Goal: Obtain resource: Obtain resource

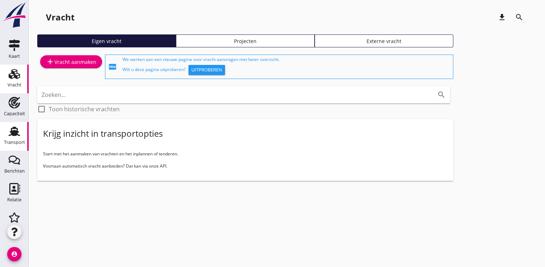
click at [16, 131] on icon "Transport" at bounding box center [14, 130] width 11 height 11
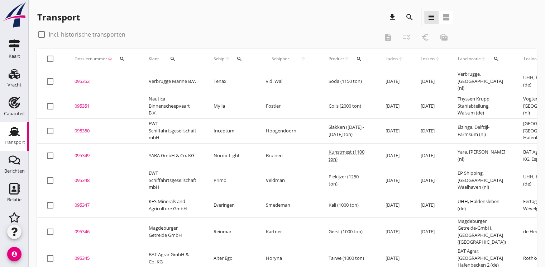
click at [151, 19] on div "Transport download search view_headline view_agenda" at bounding box center [245, 17] width 416 height 17
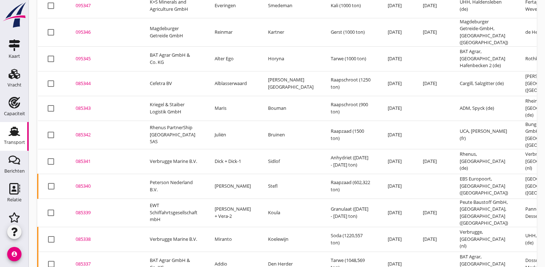
scroll to position [228, 0]
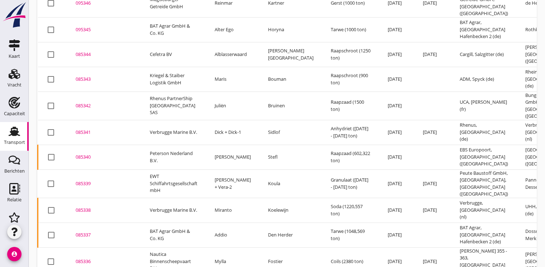
click at [89, 153] on div "085340" at bounding box center [104, 156] width 57 height 7
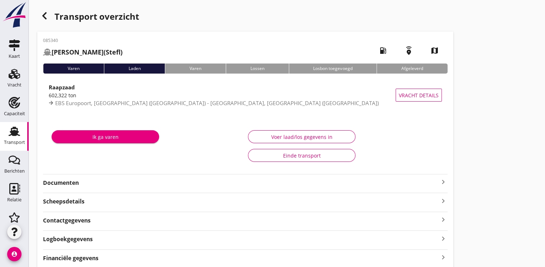
click at [77, 182] on strong "Documenten" at bounding box center [241, 182] width 396 height 8
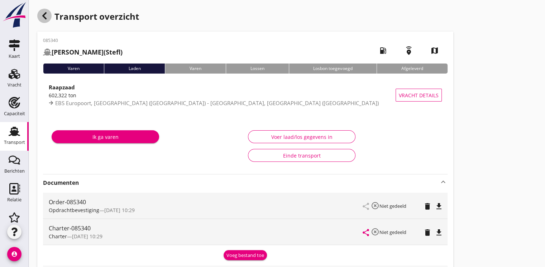
click at [40, 14] on div "button" at bounding box center [44, 16] width 14 height 14
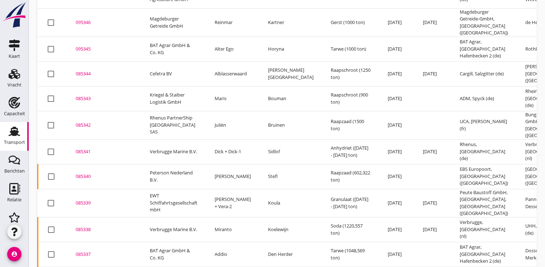
scroll to position [215, 0]
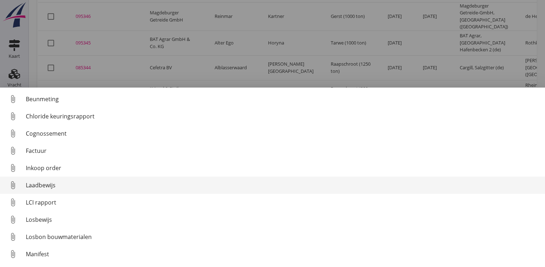
click at [44, 186] on div "Laadbewijs" at bounding box center [283, 185] width 514 height 9
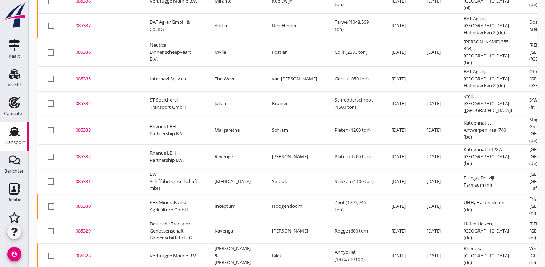
scroll to position [475, 0]
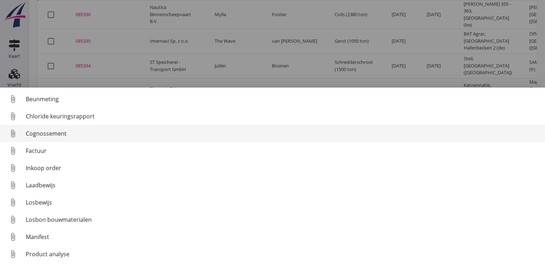
click at [63, 135] on div "Cognossement" at bounding box center [283, 133] width 514 height 9
